Goal: Ask a question: Seek information or help from site administrators or community

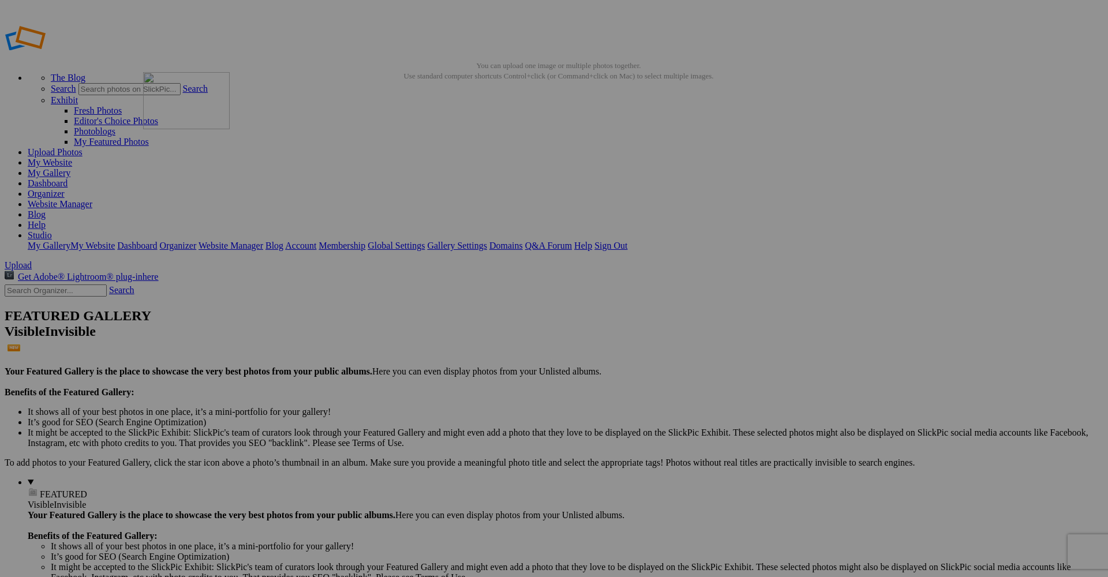
drag, startPoint x: 534, startPoint y: 322, endPoint x: 310, endPoint y: 156, distance: 278.6
drag, startPoint x: 319, startPoint y: 331, endPoint x: 399, endPoint y: 173, distance: 178.1
drag, startPoint x: 240, startPoint y: 326, endPoint x: 480, endPoint y: 209, distance: 266.7
drag, startPoint x: 528, startPoint y: 178, endPoint x: 677, endPoint y: 338, distance: 218.6
drag, startPoint x: 427, startPoint y: 319, endPoint x: 610, endPoint y: 170, distance: 235.6
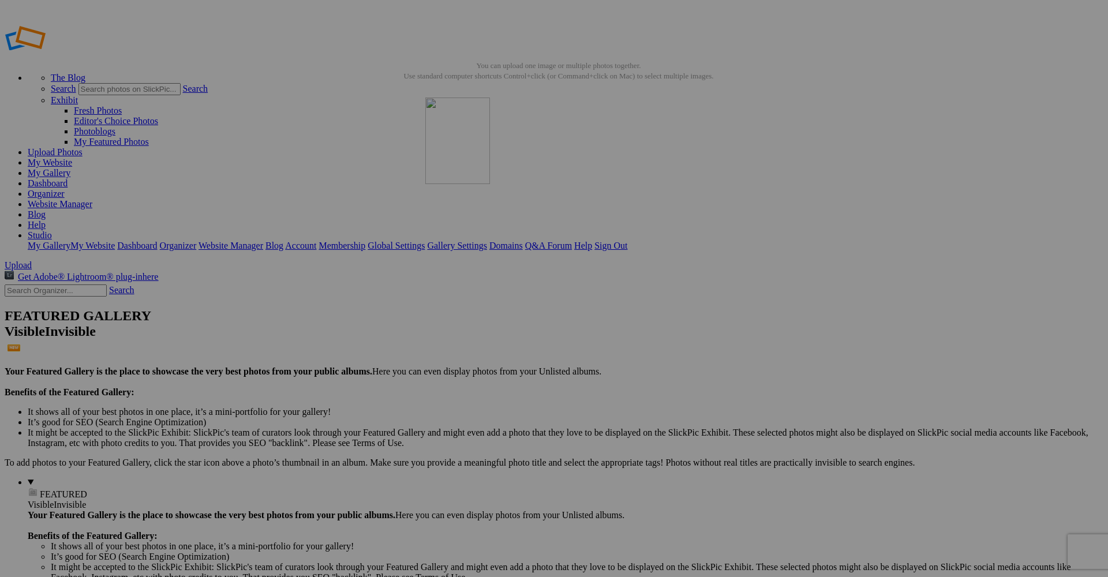
drag, startPoint x: 535, startPoint y: 195, endPoint x: 592, endPoint y: 181, distance: 58.4
drag, startPoint x: 437, startPoint y: 314, endPoint x: 810, endPoint y: 158, distance: 404.7
drag, startPoint x: 214, startPoint y: 327, endPoint x: 901, endPoint y: 164, distance: 706.0
click at [92, 199] on link "Website Manager" at bounding box center [60, 204] width 65 height 10
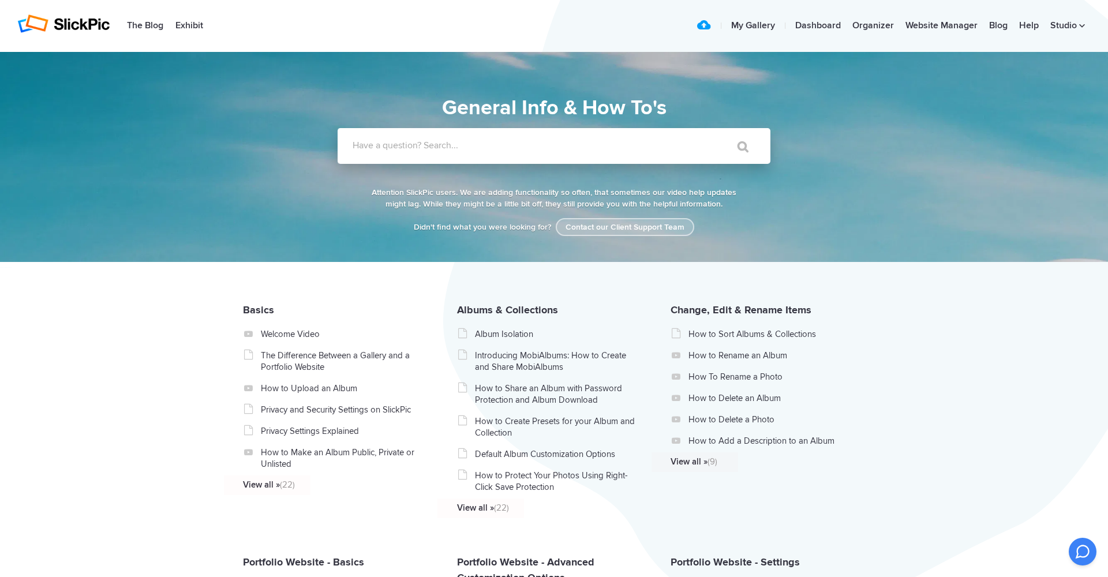
click at [638, 231] on link "Contact our Client Support Team" at bounding box center [625, 227] width 139 height 18
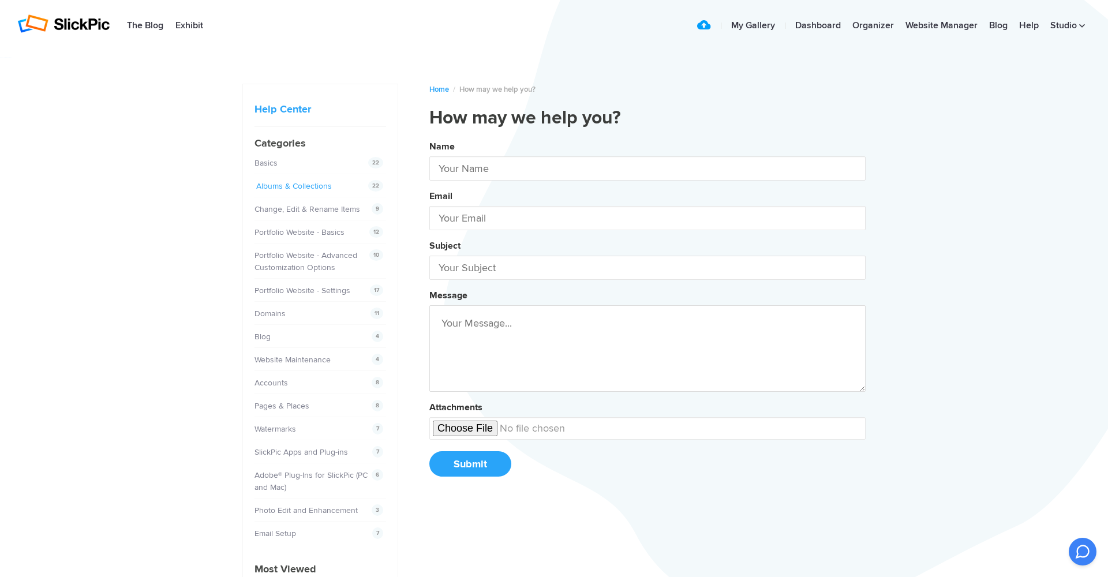
type input "Studio FL"
type input "www.studiofl.fr@gmail.com"
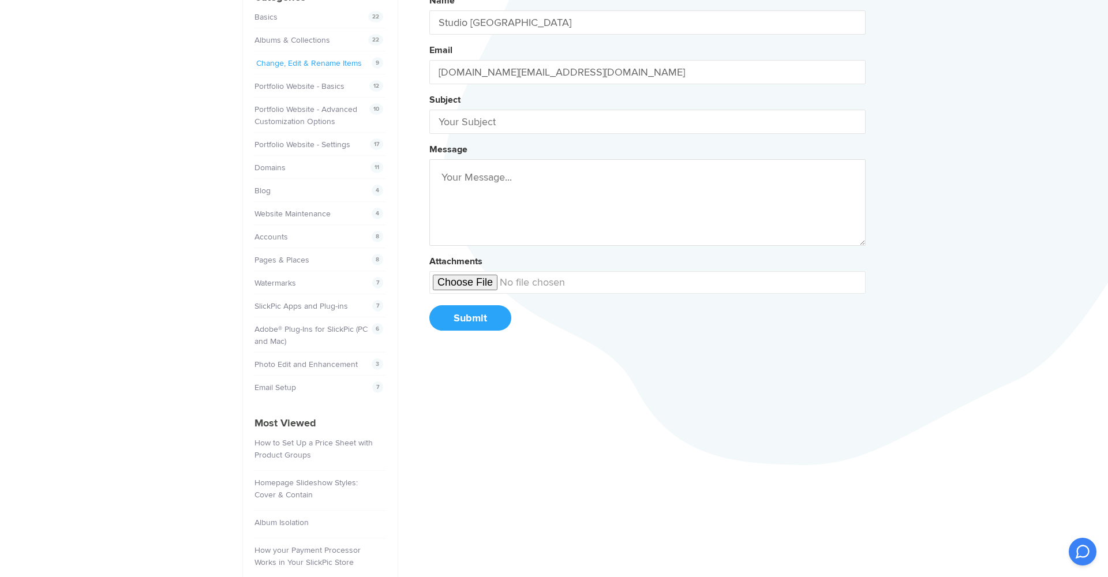
scroll to position [150, 0]
click at [262, 189] on link "Blog" at bounding box center [264, 187] width 16 height 10
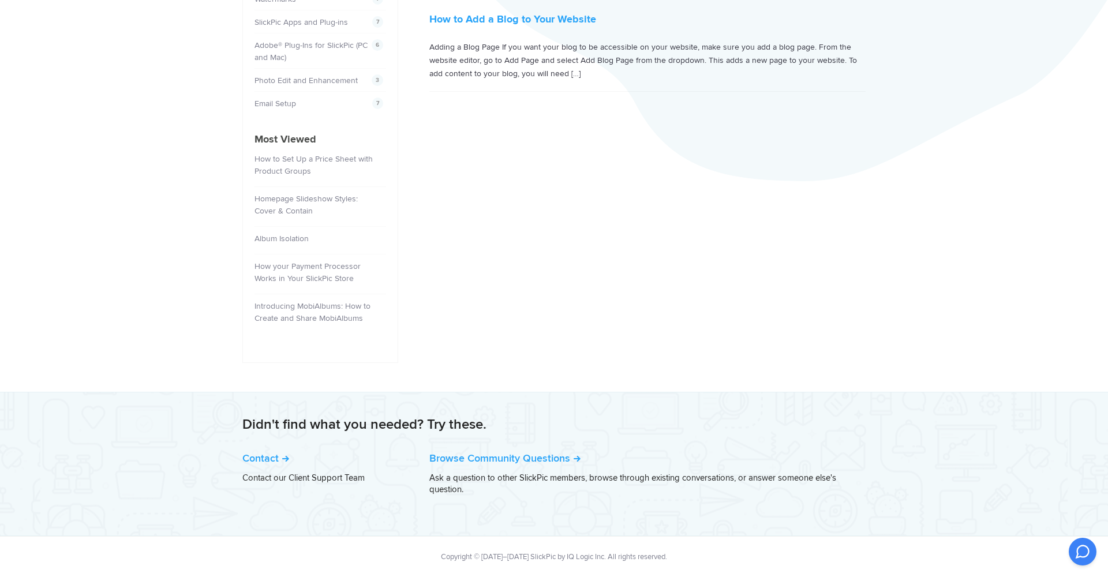
scroll to position [430, 0]
click at [1072, 551] on button at bounding box center [1083, 552] width 31 height 31
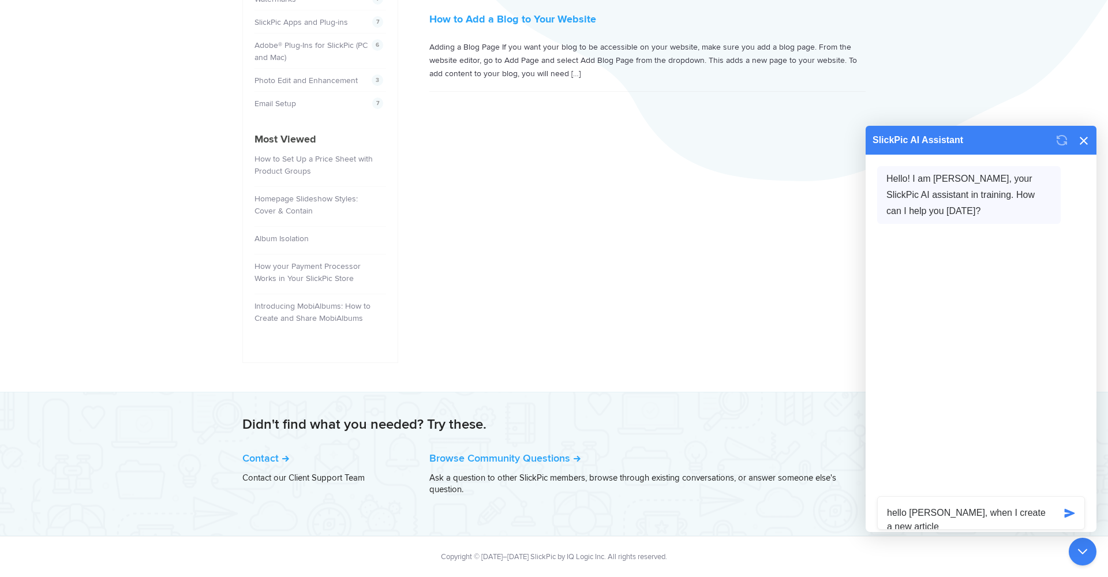
scroll to position [14, 0]
click at [1030, 509] on textarea "hello [PERSON_NAME], when I create a new article on blog and I copy my text" at bounding box center [966, 513] width 177 height 32
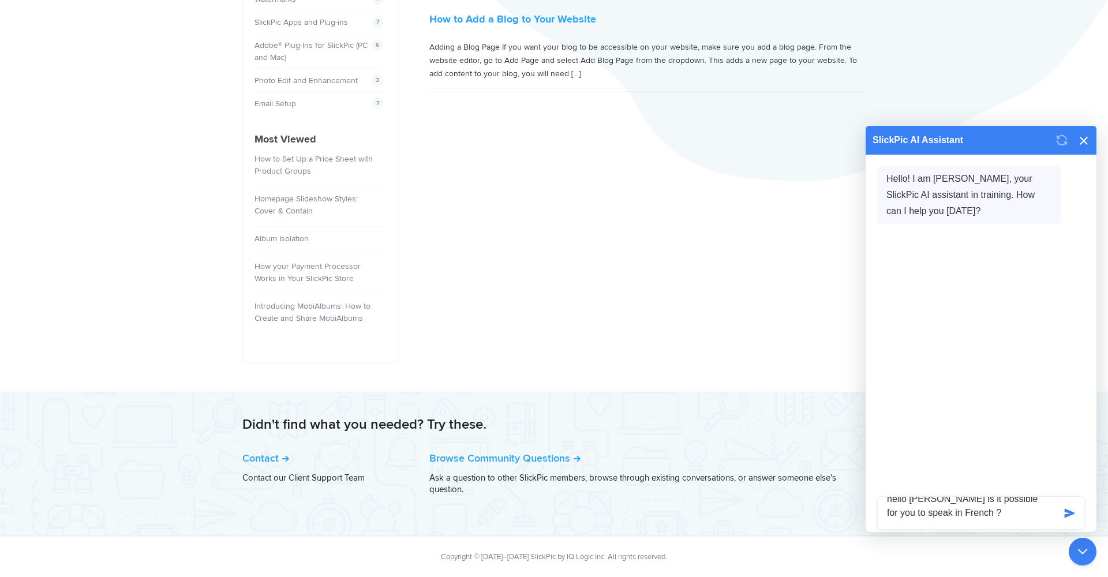
type textarea "hello [PERSON_NAME] is it possible for you to speak in French ?"
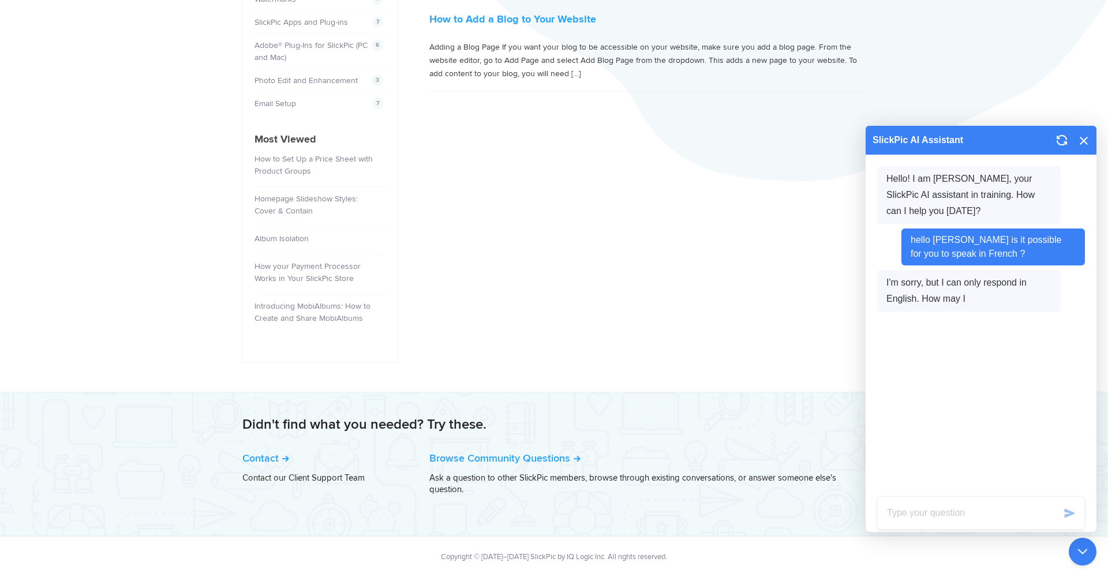
scroll to position [0, 0]
paste textarea "Hello [PERSON_NAME], I created a blog for my website and when I paste my text i…"
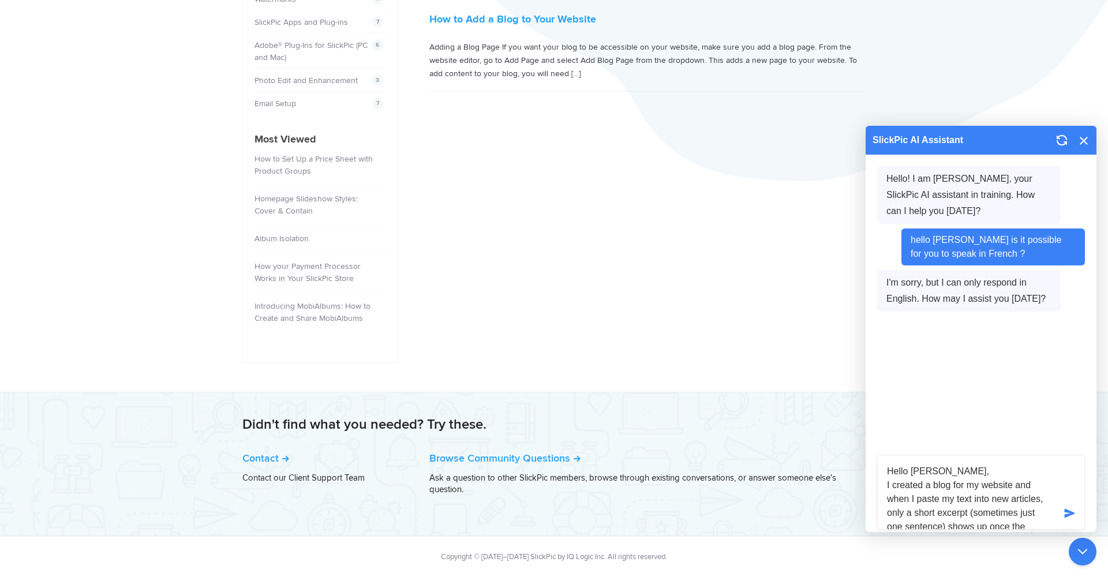
scroll to position [42, 0]
type textarea "Hello [PERSON_NAME], I created a blog for my website and when I paste my text i…"
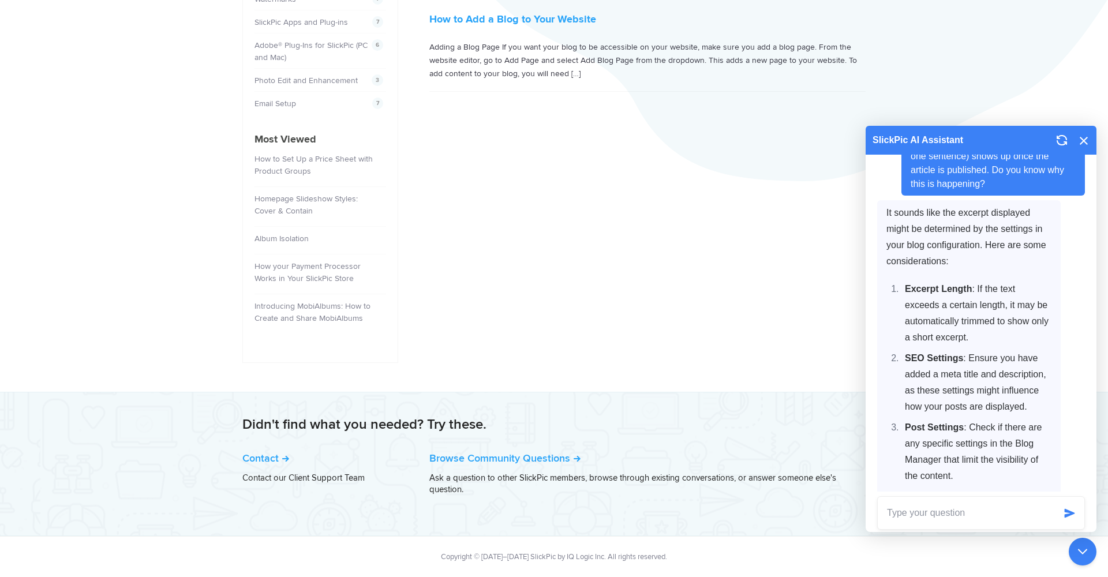
scroll to position [221, 0]
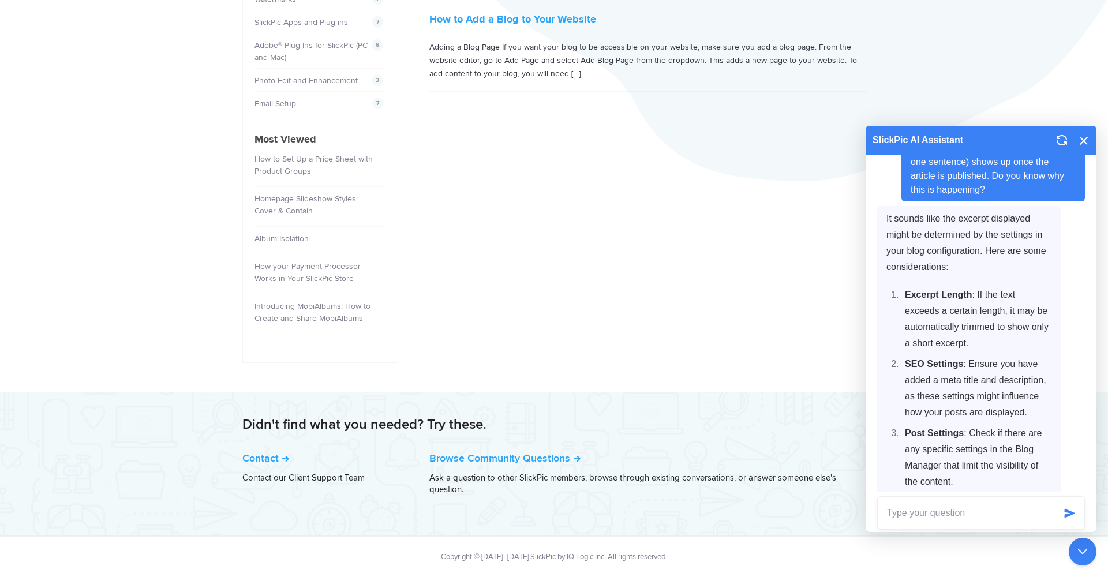
drag, startPoint x: 887, startPoint y: 217, endPoint x: 916, endPoint y: 246, distance: 40.4
click at [916, 246] on p "It sounds like the excerpt displayed might be determined by the settings in you…" at bounding box center [969, 243] width 165 height 65
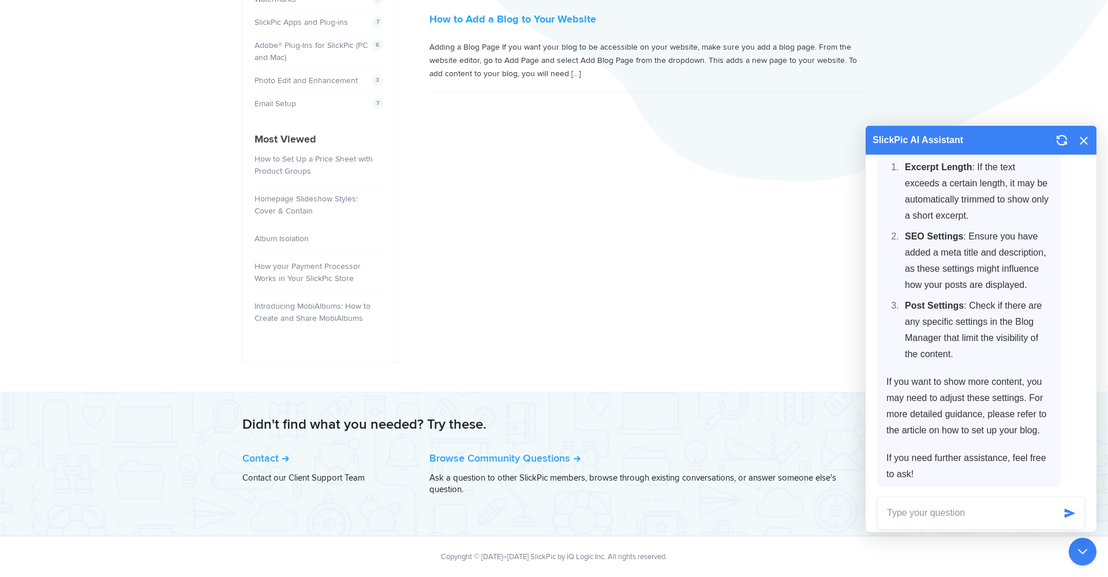
scroll to position [430, 0]
click at [932, 472] on p "If you need further assistance, feel free to ask!" at bounding box center [969, 466] width 165 height 32
click at [948, 514] on textarea at bounding box center [966, 513] width 177 height 32
paste textarea "The issue is not with the article excerpts. The problem is that when we open th…"
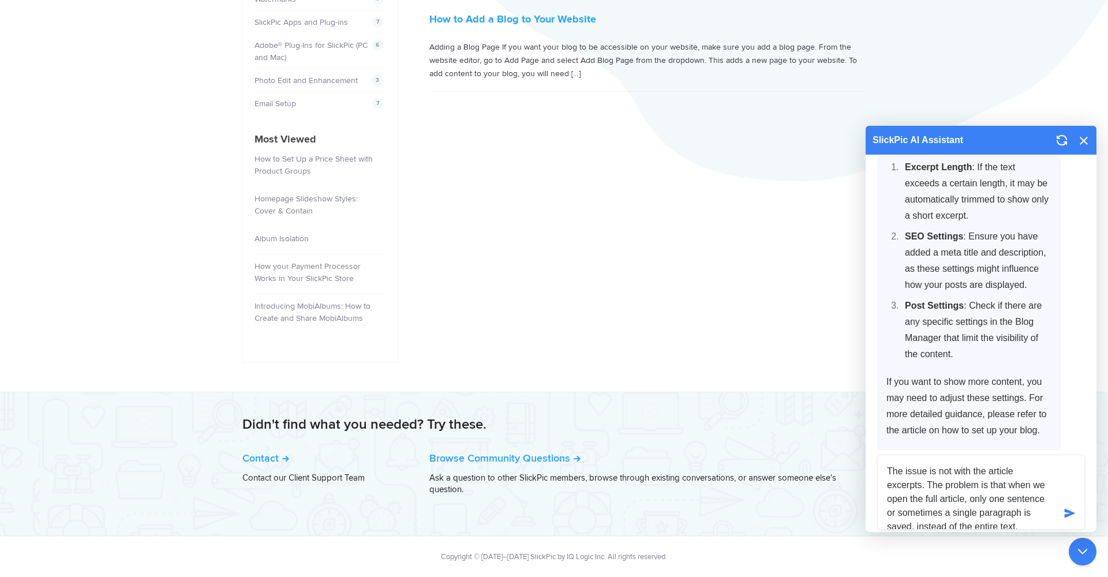
scroll to position [28, 0]
type textarea "The issue is not with the article excerpts. The problem is that when we open th…"
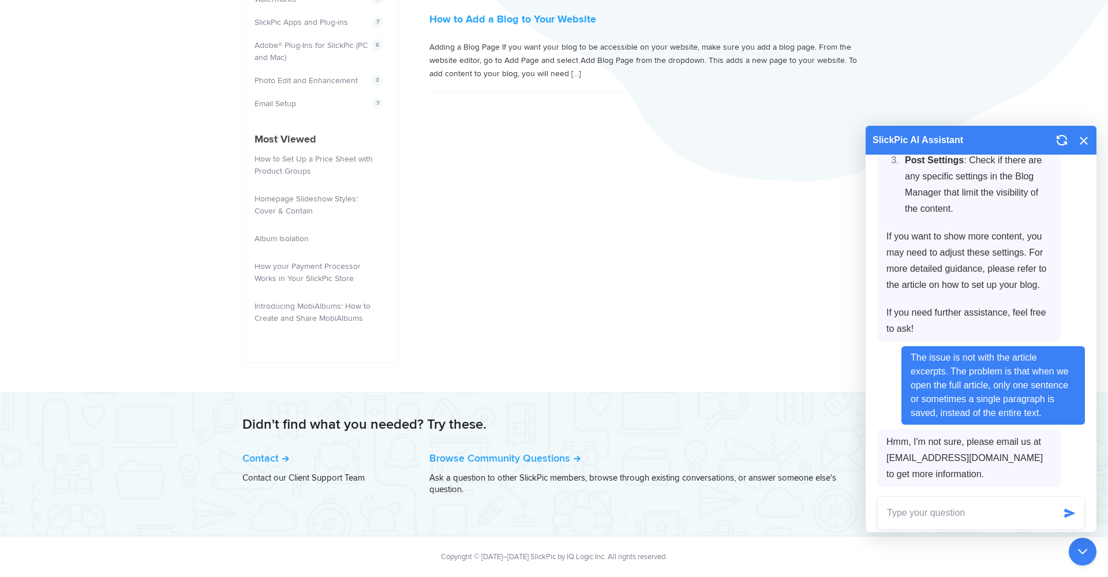
scroll to position [508, 0]
paste textarea "I already contacted them but haven’t received a reply yet. Do you know how long…"
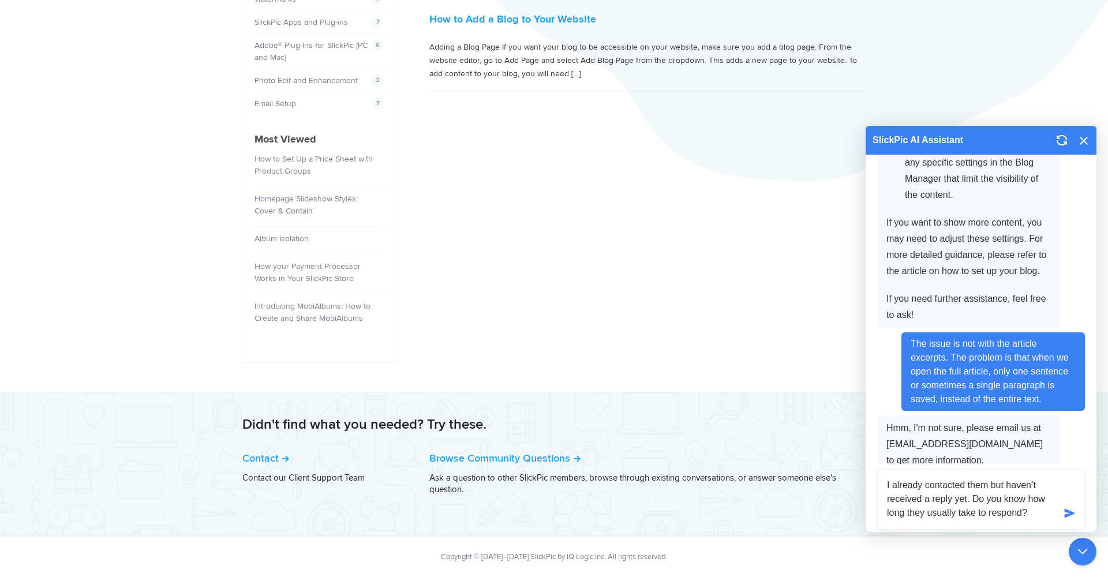
type textarea "I already contacted them but haven’t received a reply yet. Do you know how long…"
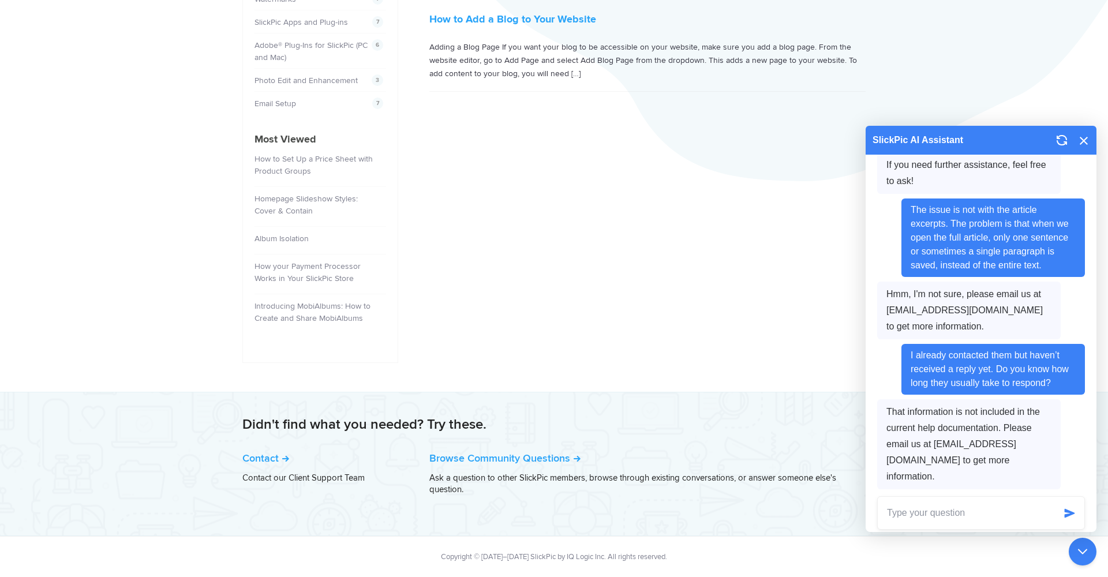
scroll to position [430, 0]
